Goal: Transaction & Acquisition: Purchase product/service

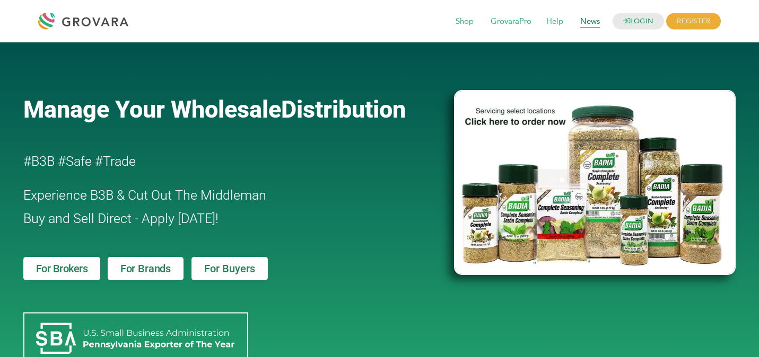
click at [586, 16] on span "News" at bounding box center [590, 22] width 34 height 20
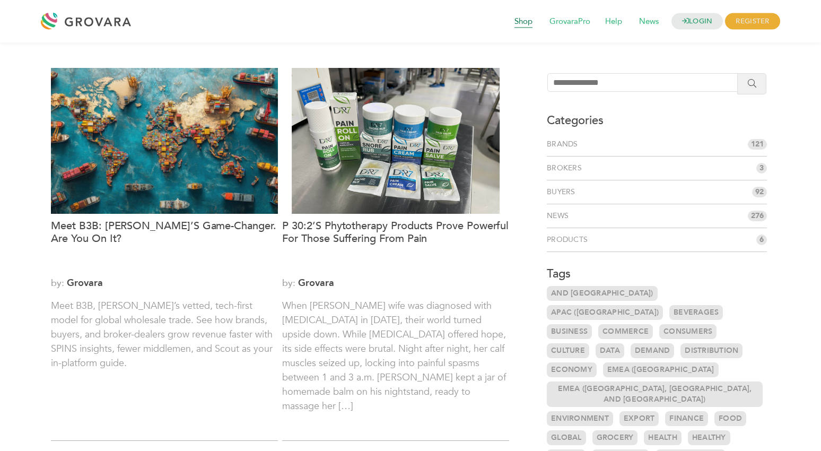
click at [521, 22] on span "Shop" at bounding box center [523, 22] width 33 height 20
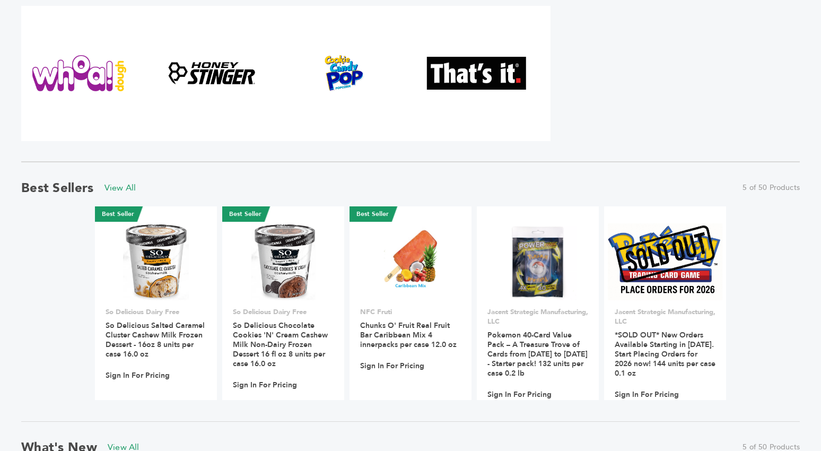
scroll to position [594, 0]
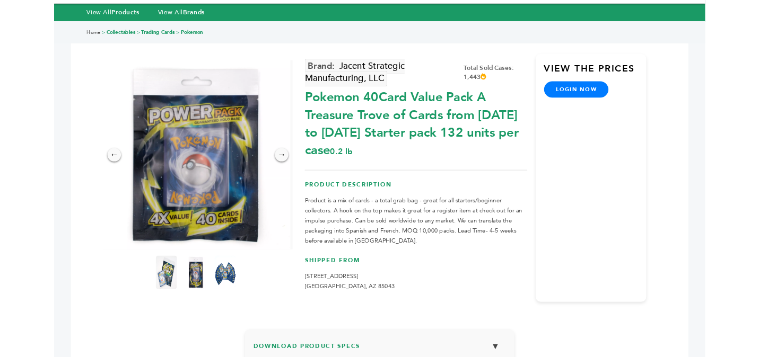
scroll to position [37, 0]
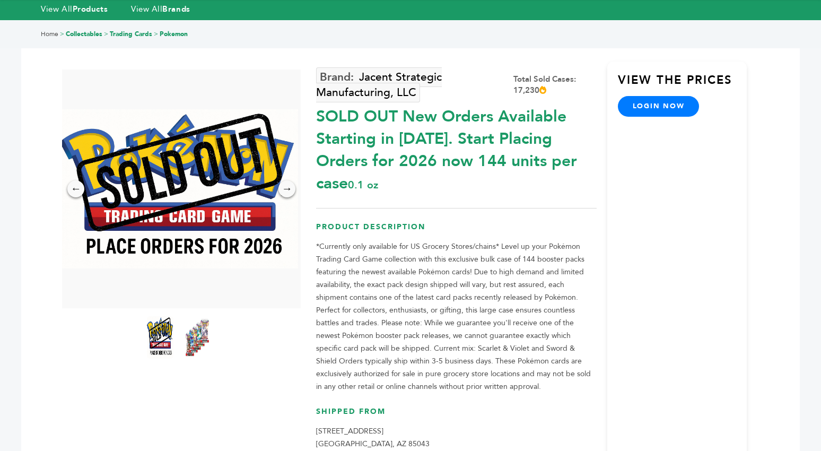
scroll to position [32, 0]
